Goal: Information Seeking & Learning: Learn about a topic

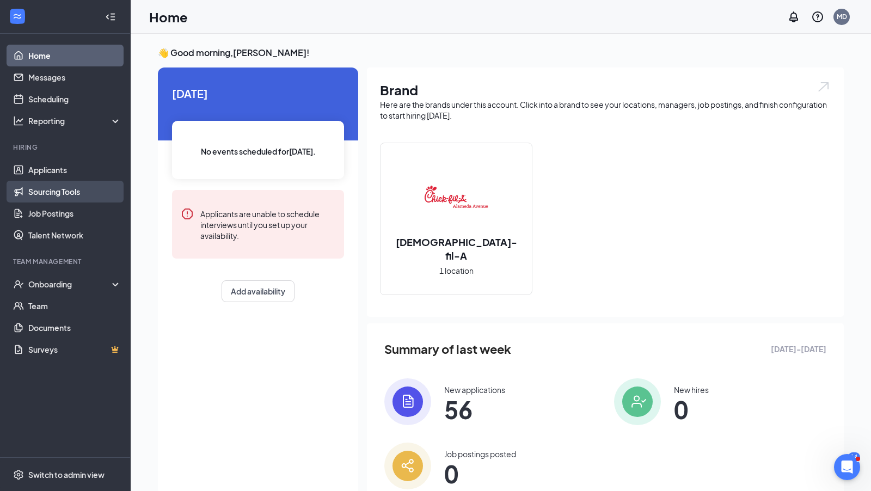
click at [72, 198] on link "Sourcing Tools" at bounding box center [74, 192] width 93 height 22
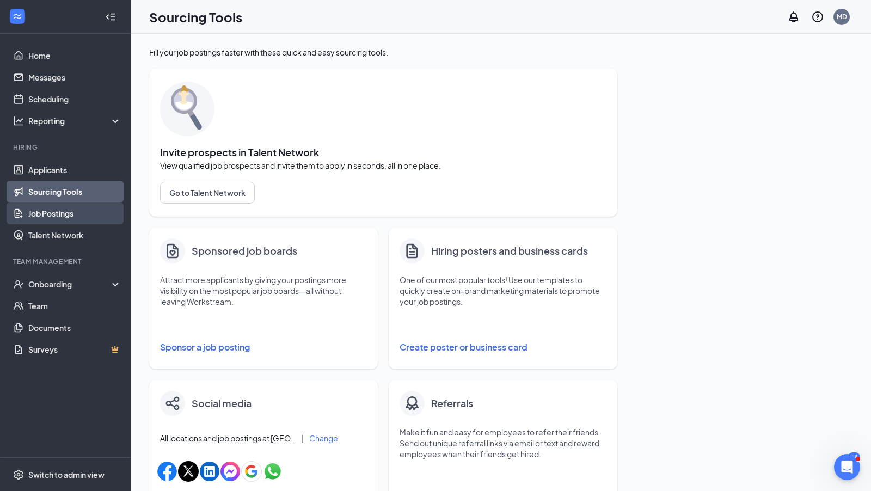
click at [66, 216] on link "Job Postings" at bounding box center [74, 214] width 93 height 22
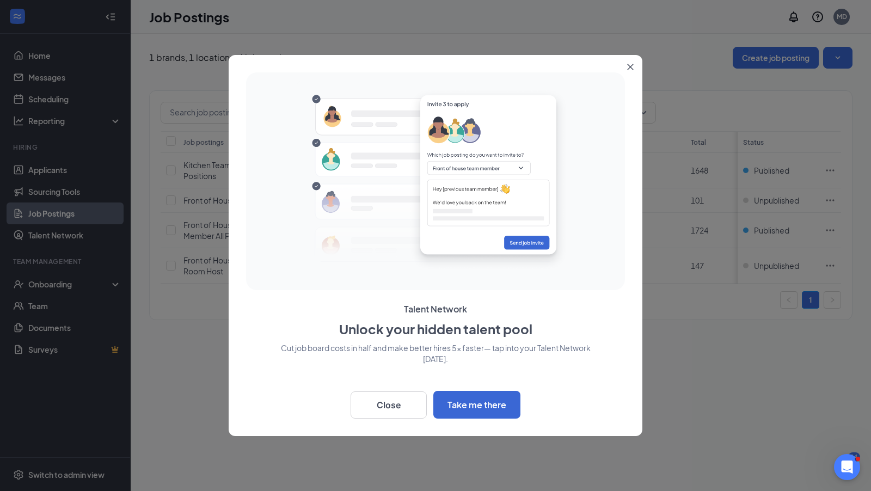
click at [630, 63] on button "Close" at bounding box center [633, 65] width 20 height 20
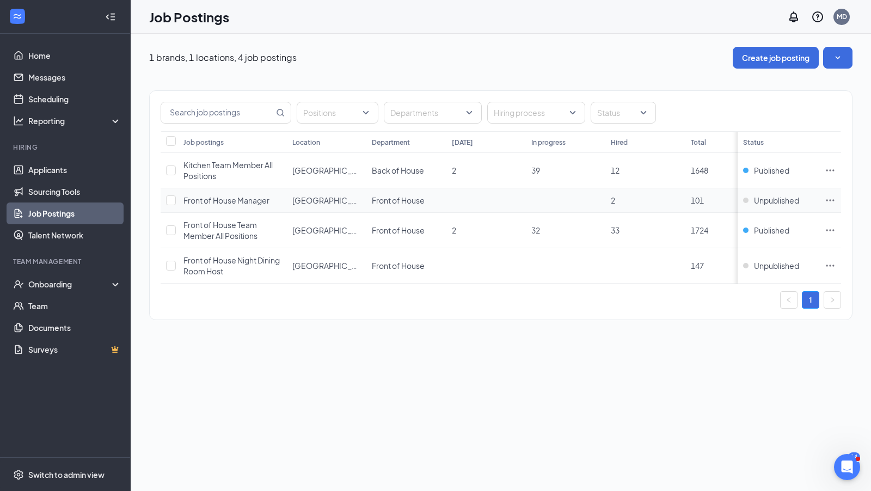
click at [237, 199] on span "Front of House Manager" at bounding box center [227, 201] width 86 height 10
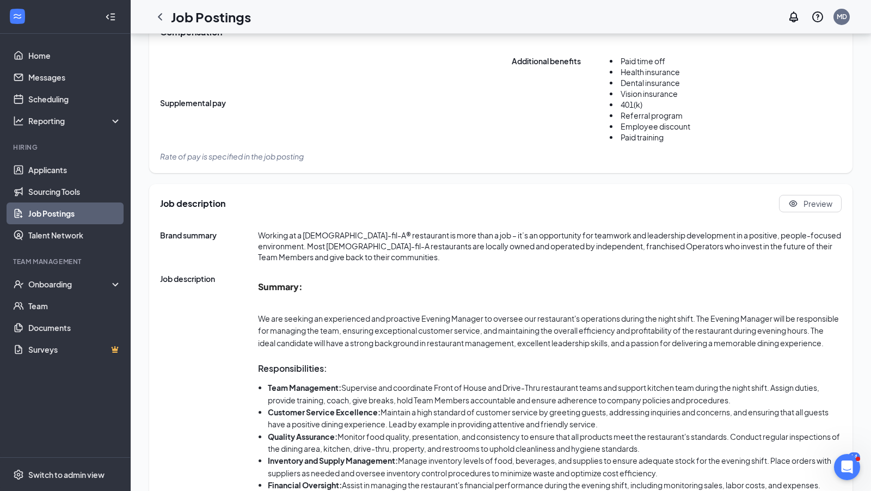
scroll to position [489, 0]
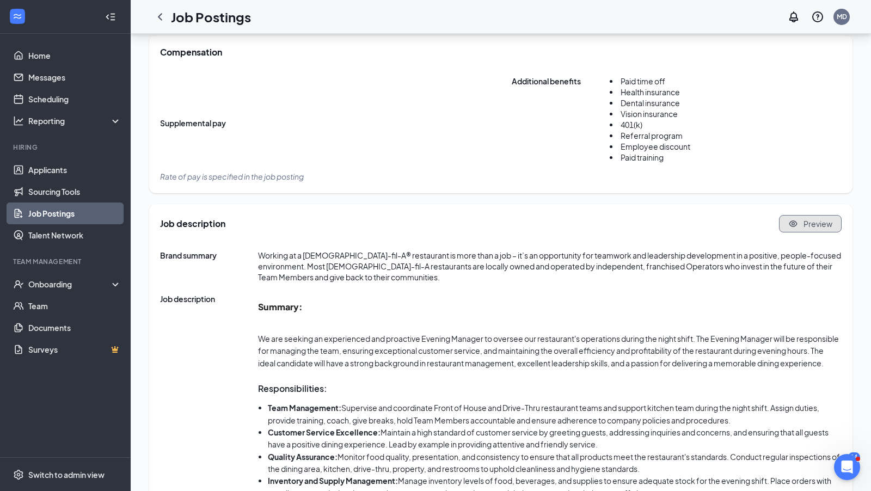
click at [805, 224] on span "Preview" at bounding box center [818, 223] width 29 height 11
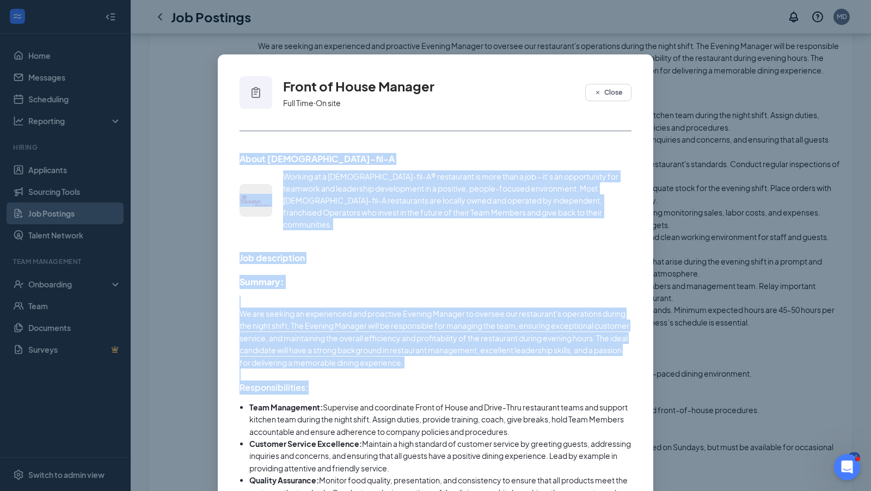
drag, startPoint x: 241, startPoint y: 158, endPoint x: 381, endPoint y: 373, distance: 255.9
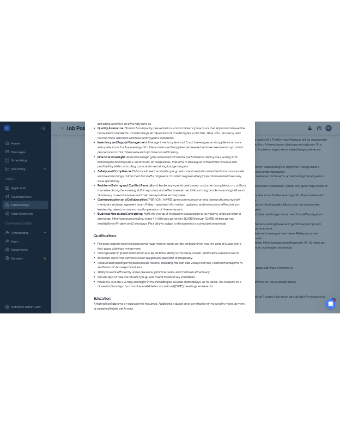
scroll to position [568, 0]
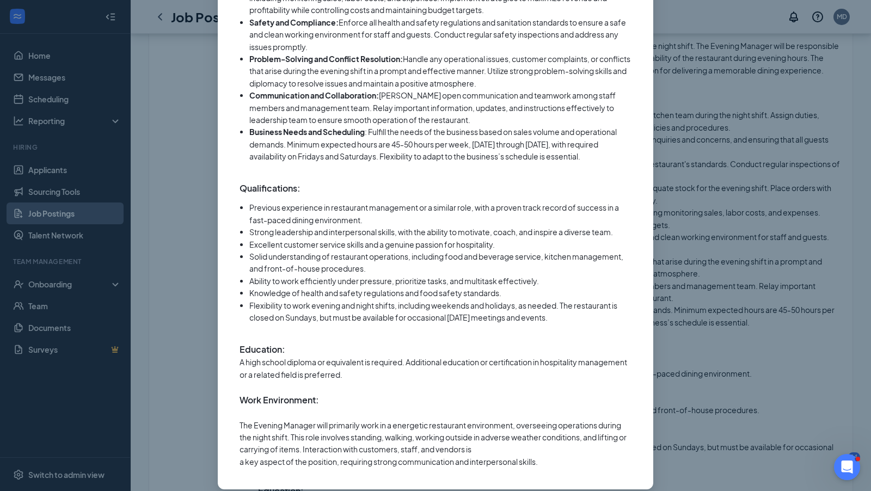
click at [558, 456] on p "a key aspect of the position, requiring strong communication and interpersonal …" at bounding box center [436, 462] width 392 height 12
copy div "Lorem Ipsum-dol-S Ametcon ad e Seddo-eiu-T® incididunt ut labo etdo m ali – en’…"
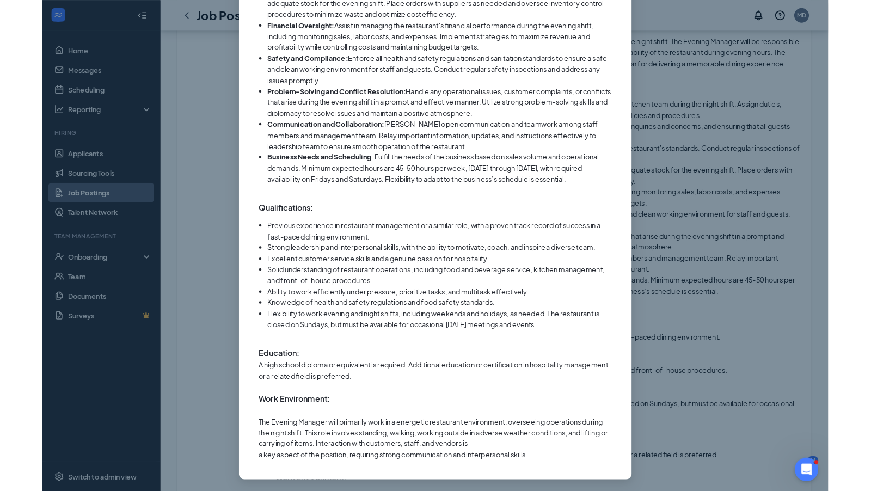
scroll to position [515, 0]
